Goal: Information Seeking & Learning: Compare options

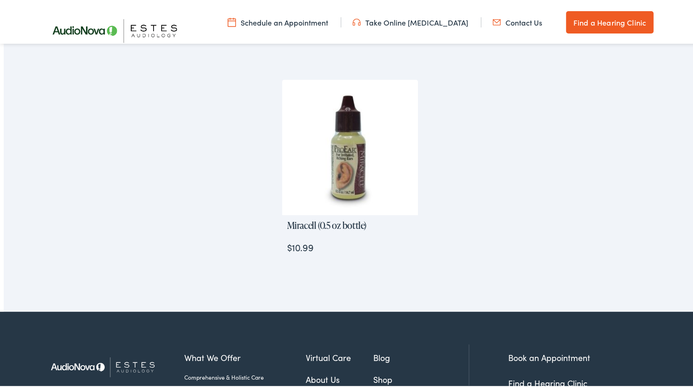
scroll to position [527, 0]
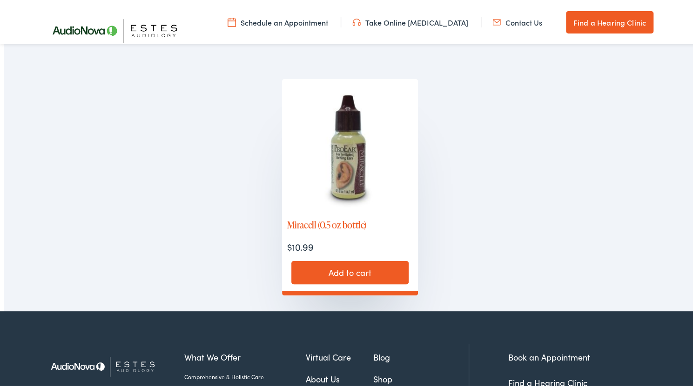
click at [330, 138] on img at bounding box center [349, 144] width 135 height 135
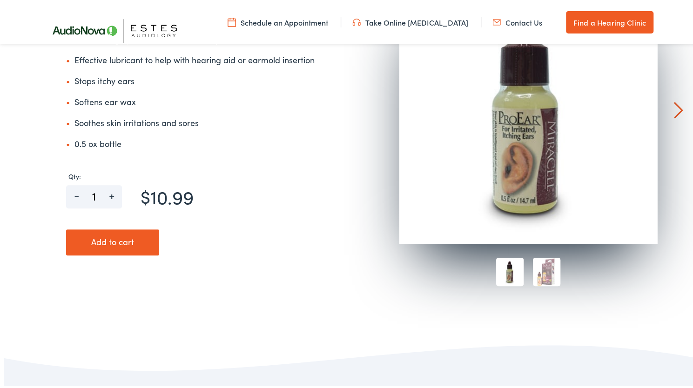
scroll to position [171, 0]
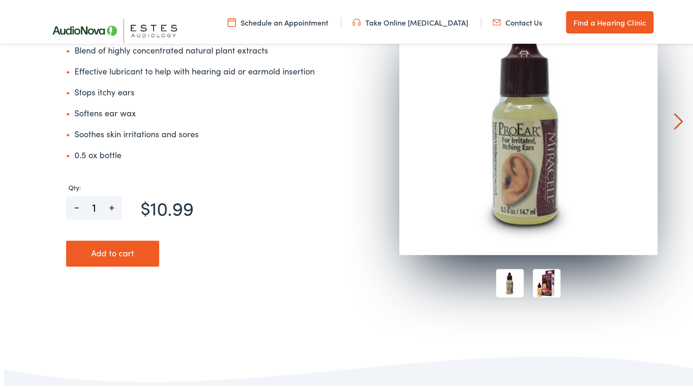
click at [539, 290] on img at bounding box center [546, 281] width 27 height 28
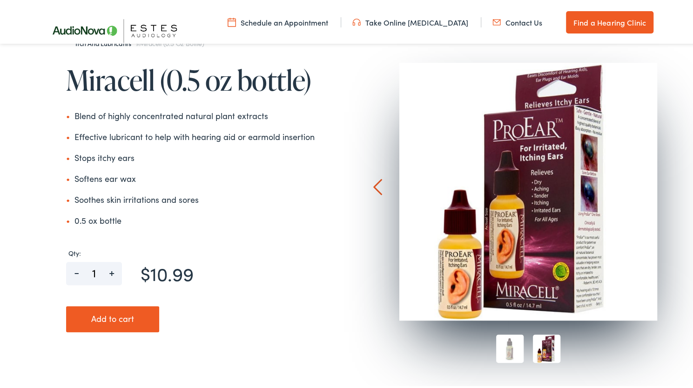
scroll to position [106, 0]
